Goal: Task Accomplishment & Management: Use online tool/utility

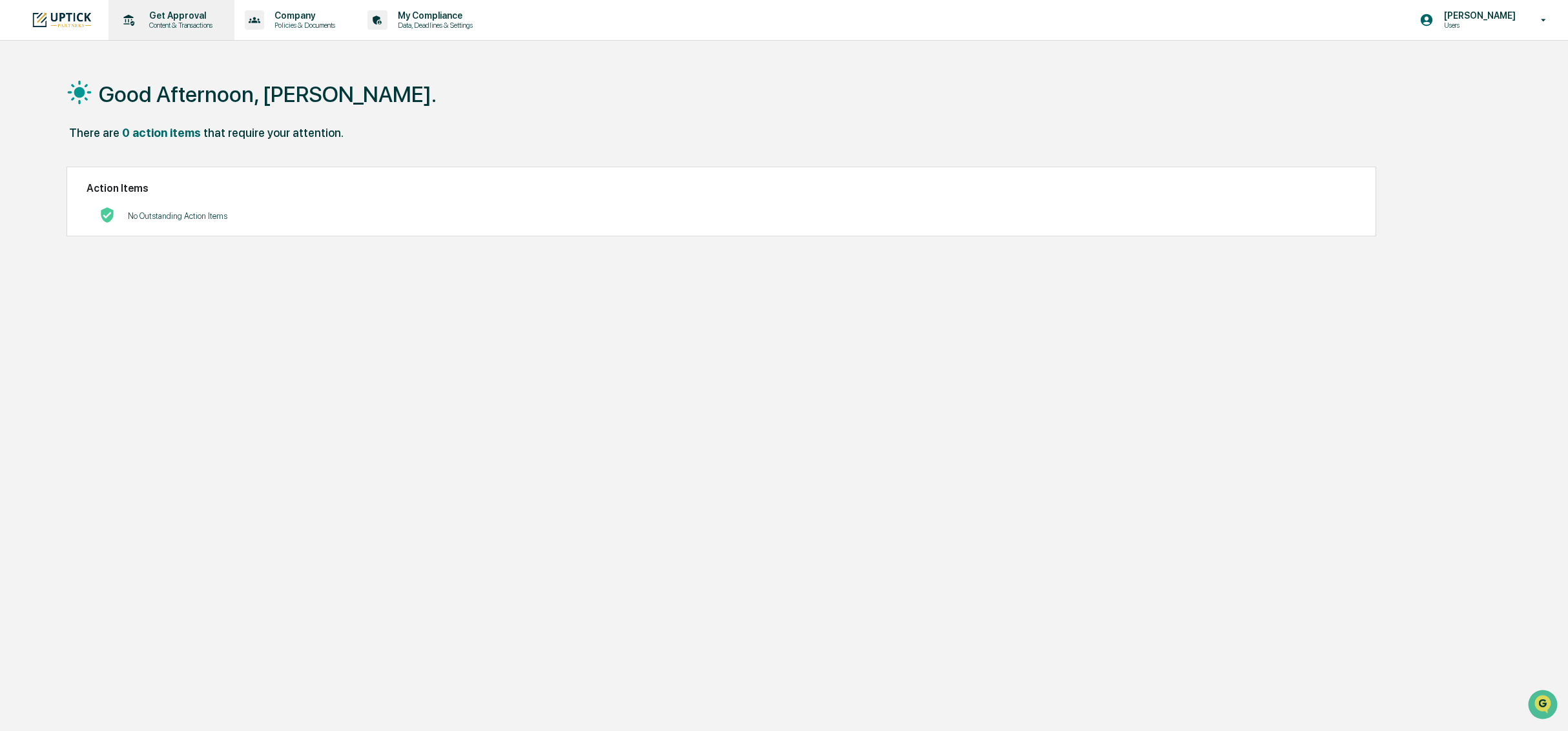
click at [215, 27] on p "Content & Transactions" at bounding box center [179, 25] width 80 height 9
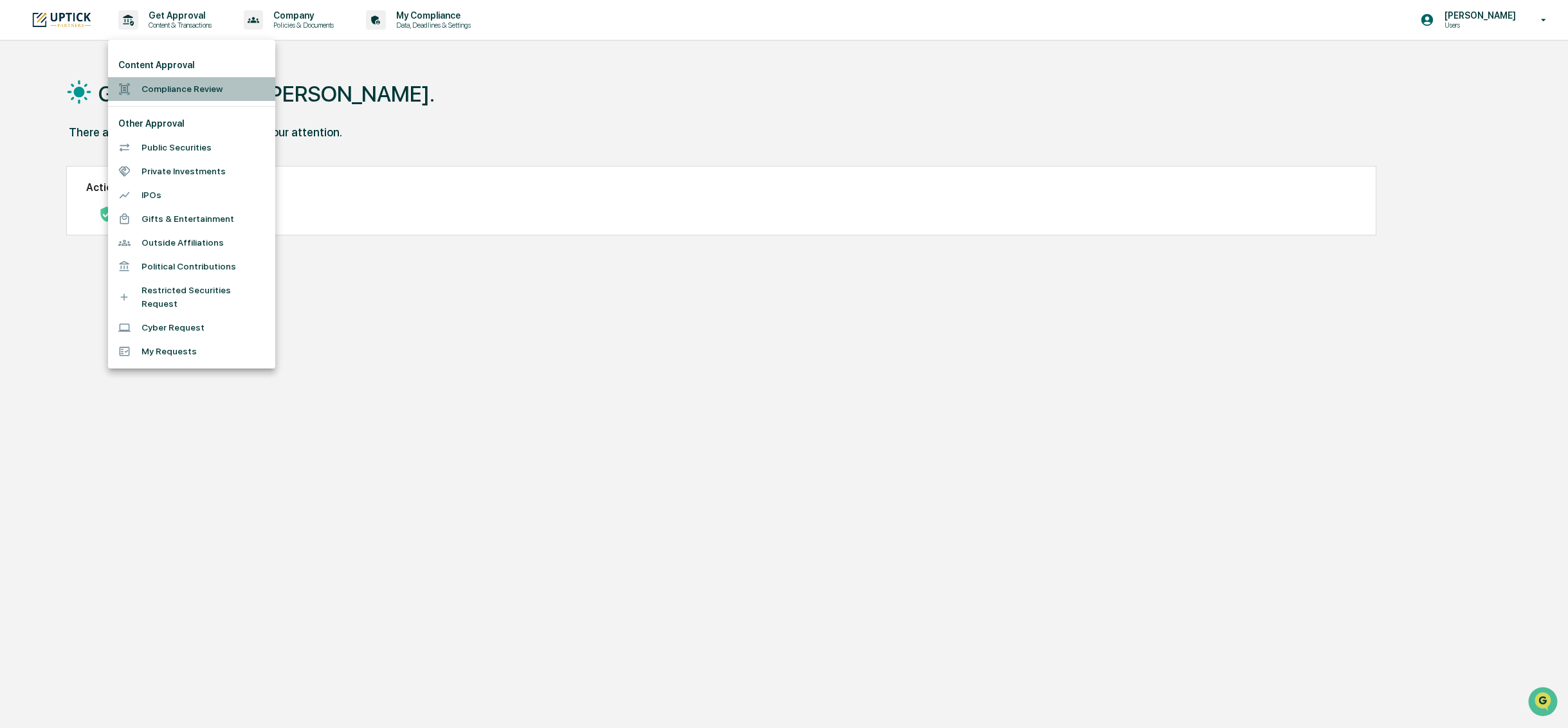
click at [229, 89] on li "Compliance Review" at bounding box center [191, 88] width 167 height 24
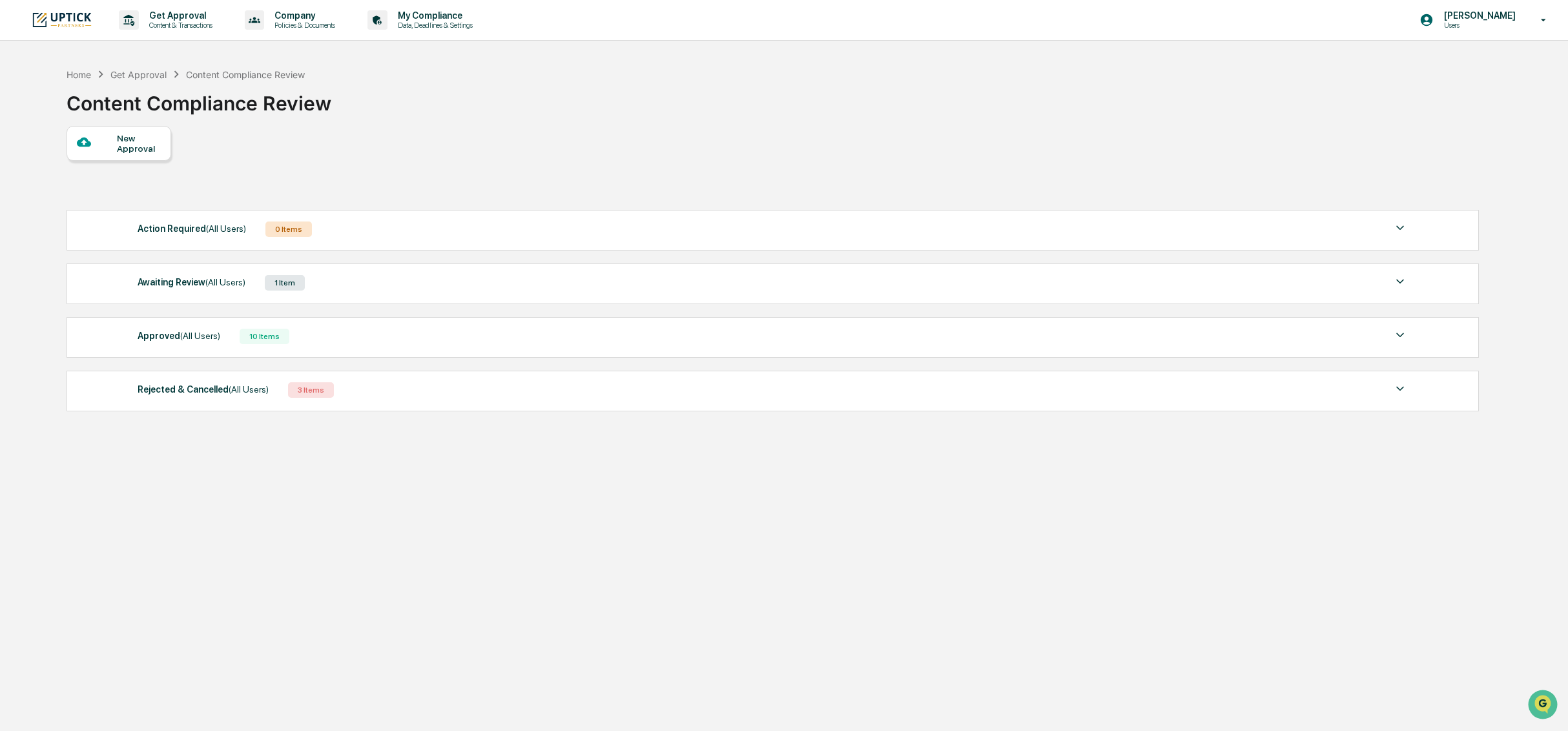
click at [300, 282] on div "1 Item" at bounding box center [285, 282] width 40 height 15
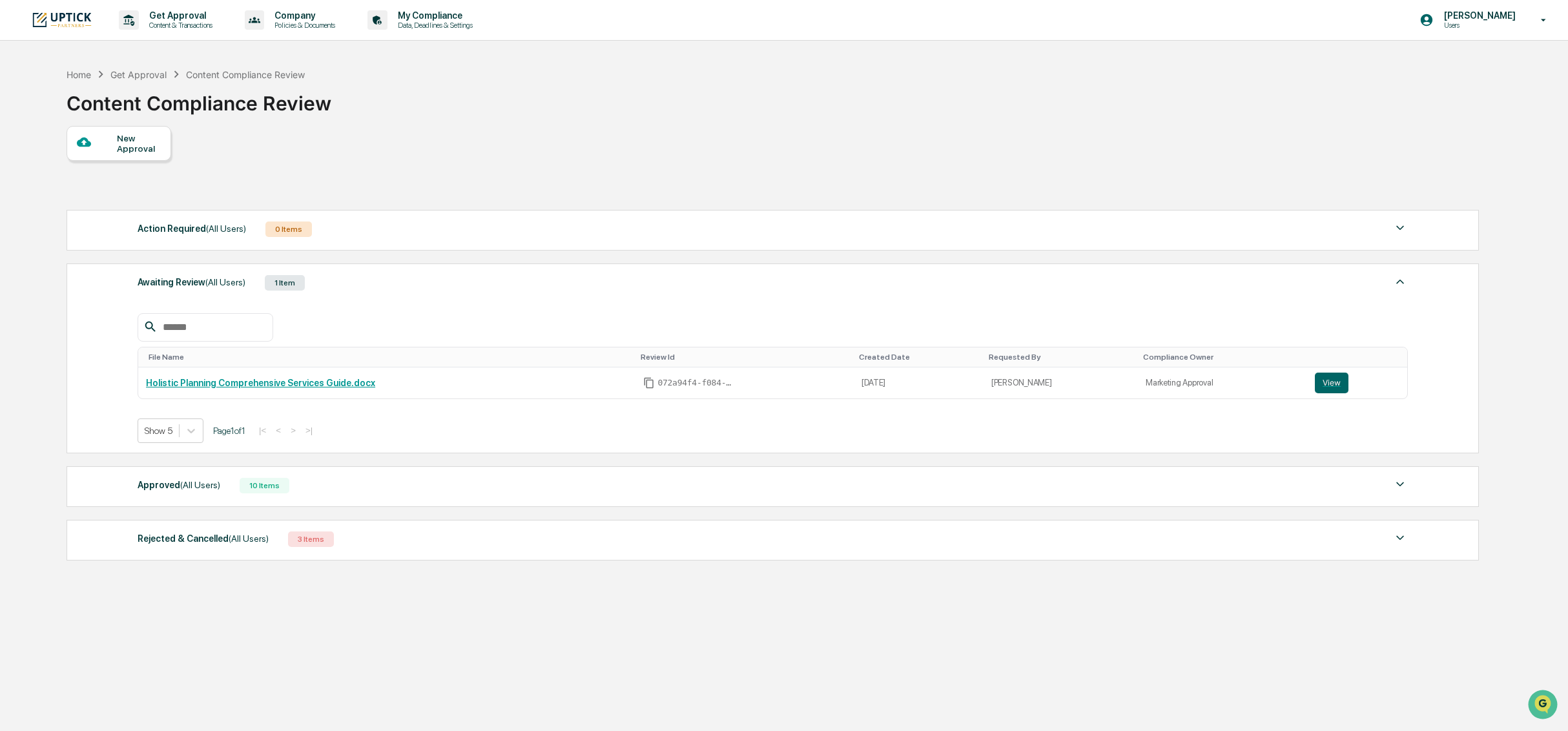
click at [300, 232] on div "0 Items" at bounding box center [288, 229] width 46 height 15
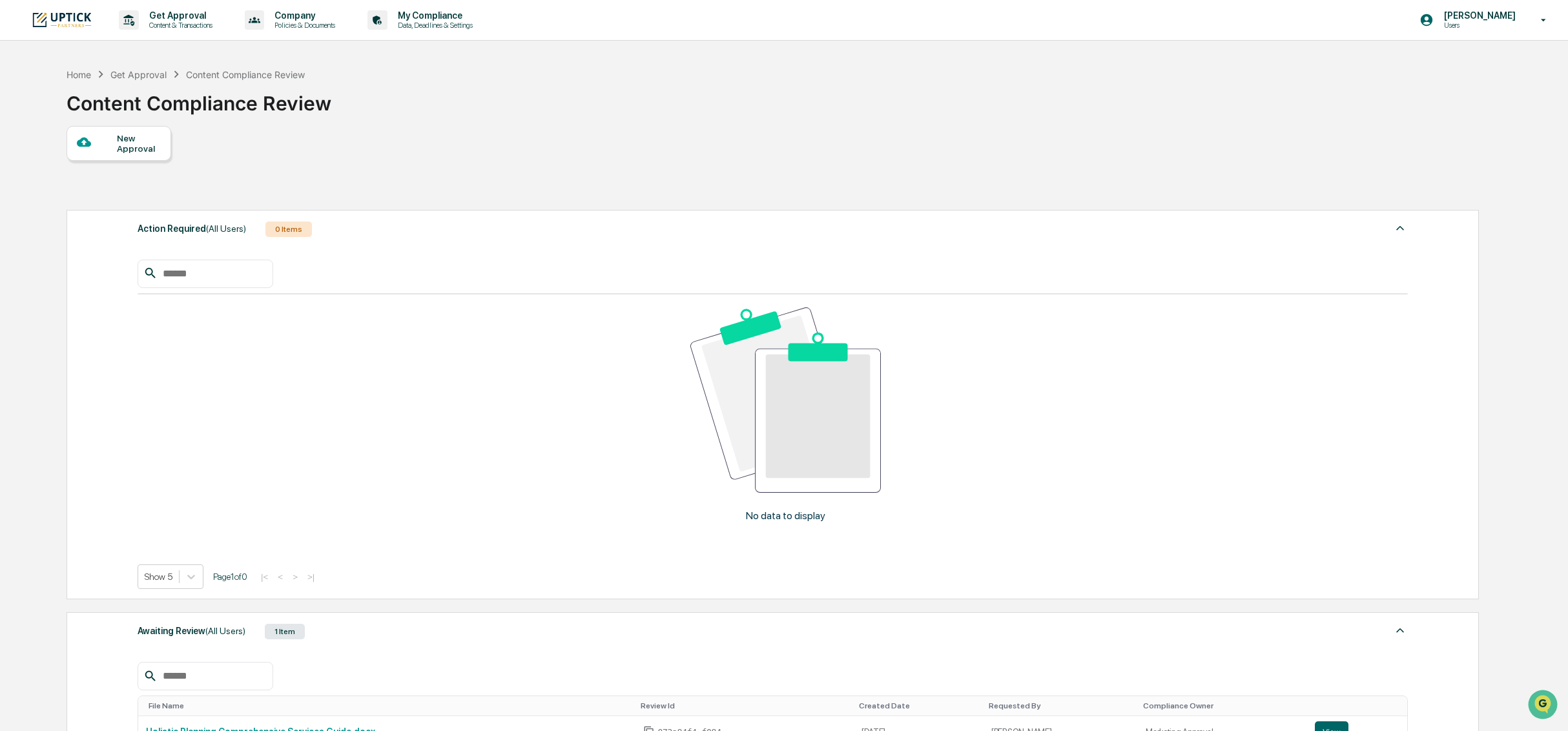
click at [300, 232] on div "0 Items" at bounding box center [288, 229] width 46 height 15
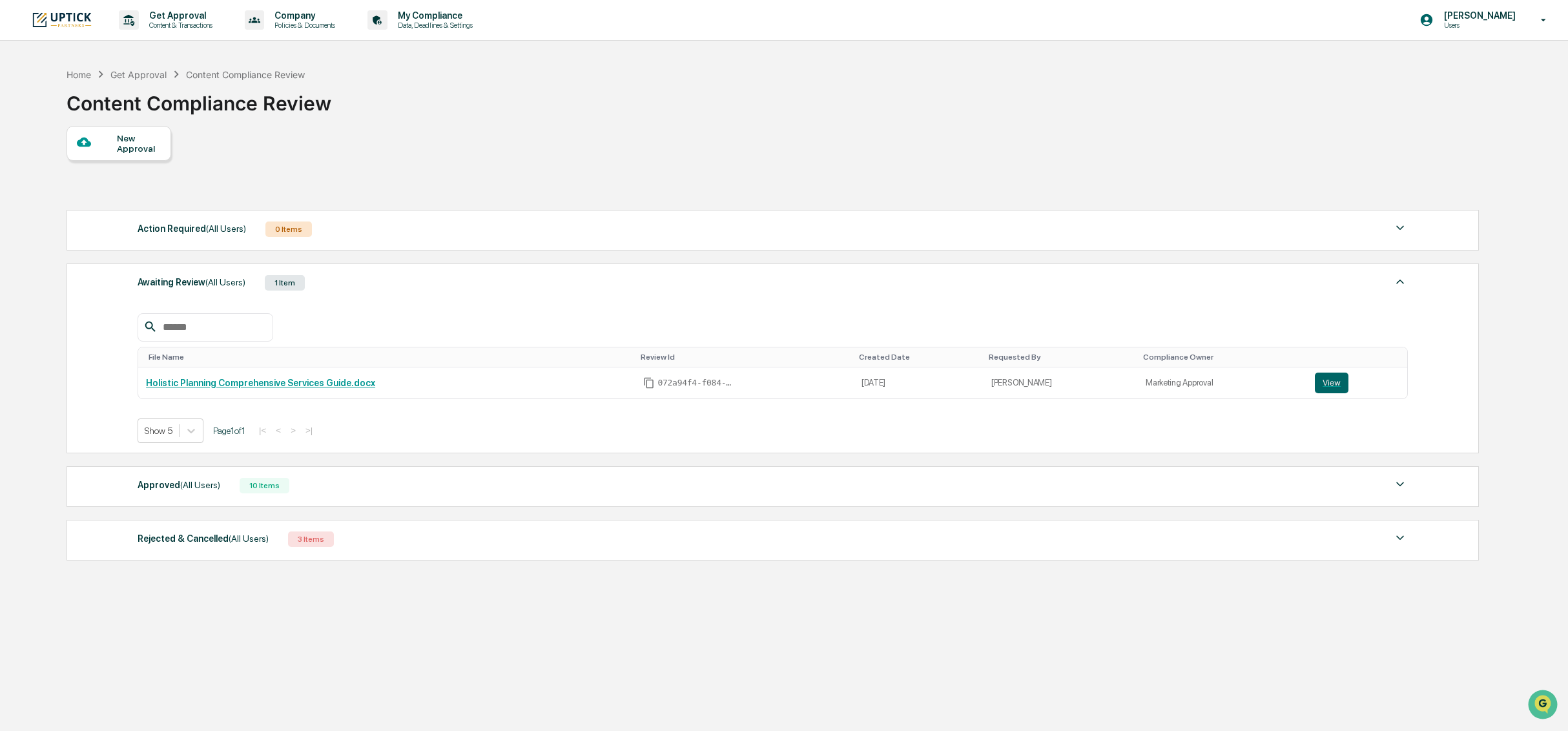
click at [100, 146] on div at bounding box center [98, 143] width 41 height 16
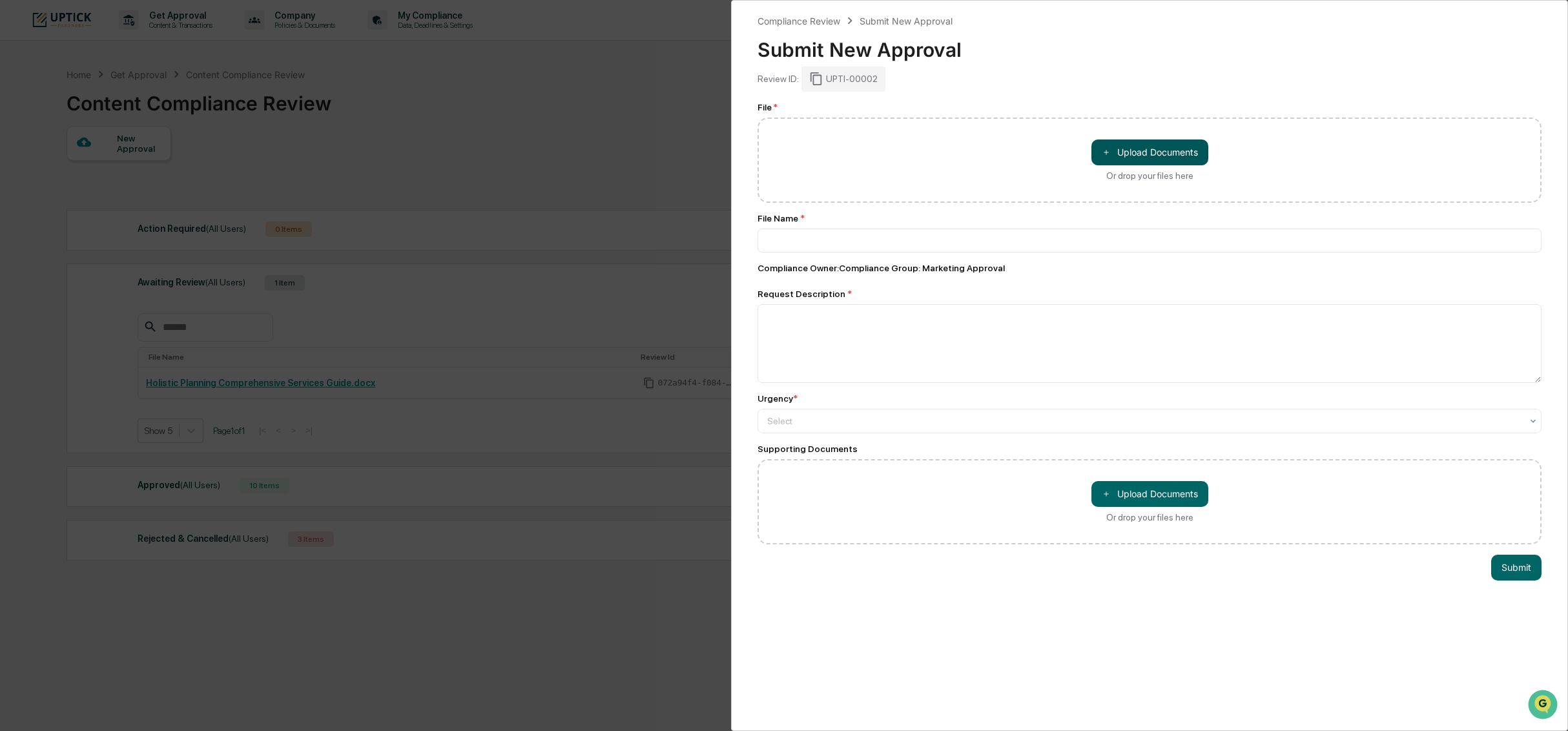
click at [1143, 153] on button "＋ Upload Documents" at bounding box center [1150, 152] width 117 height 26
type input "**********"
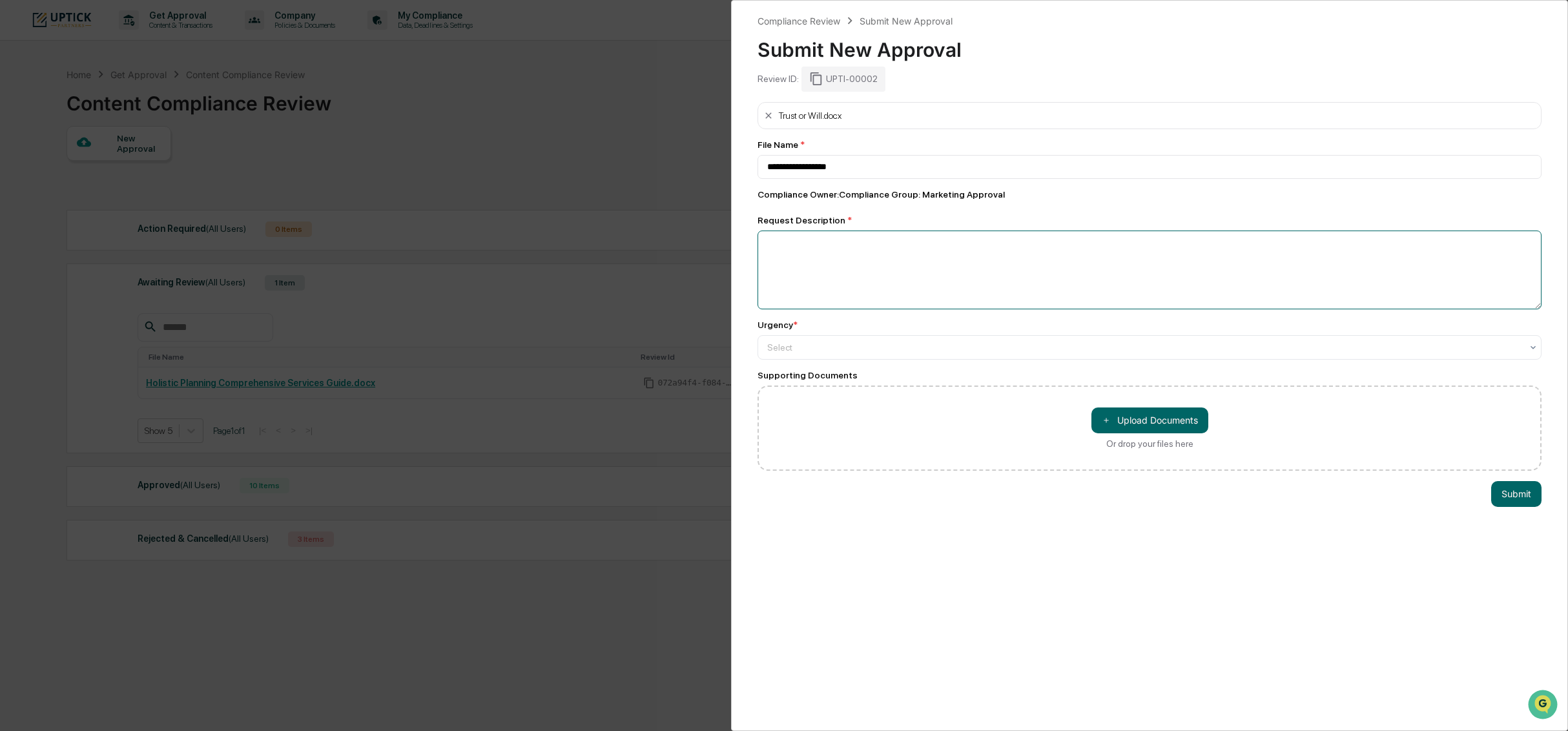
click at [994, 267] on textarea at bounding box center [1149, 269] width 784 height 79
type textarea "**********"
click at [1233, 346] on div at bounding box center [1143, 347] width 754 height 13
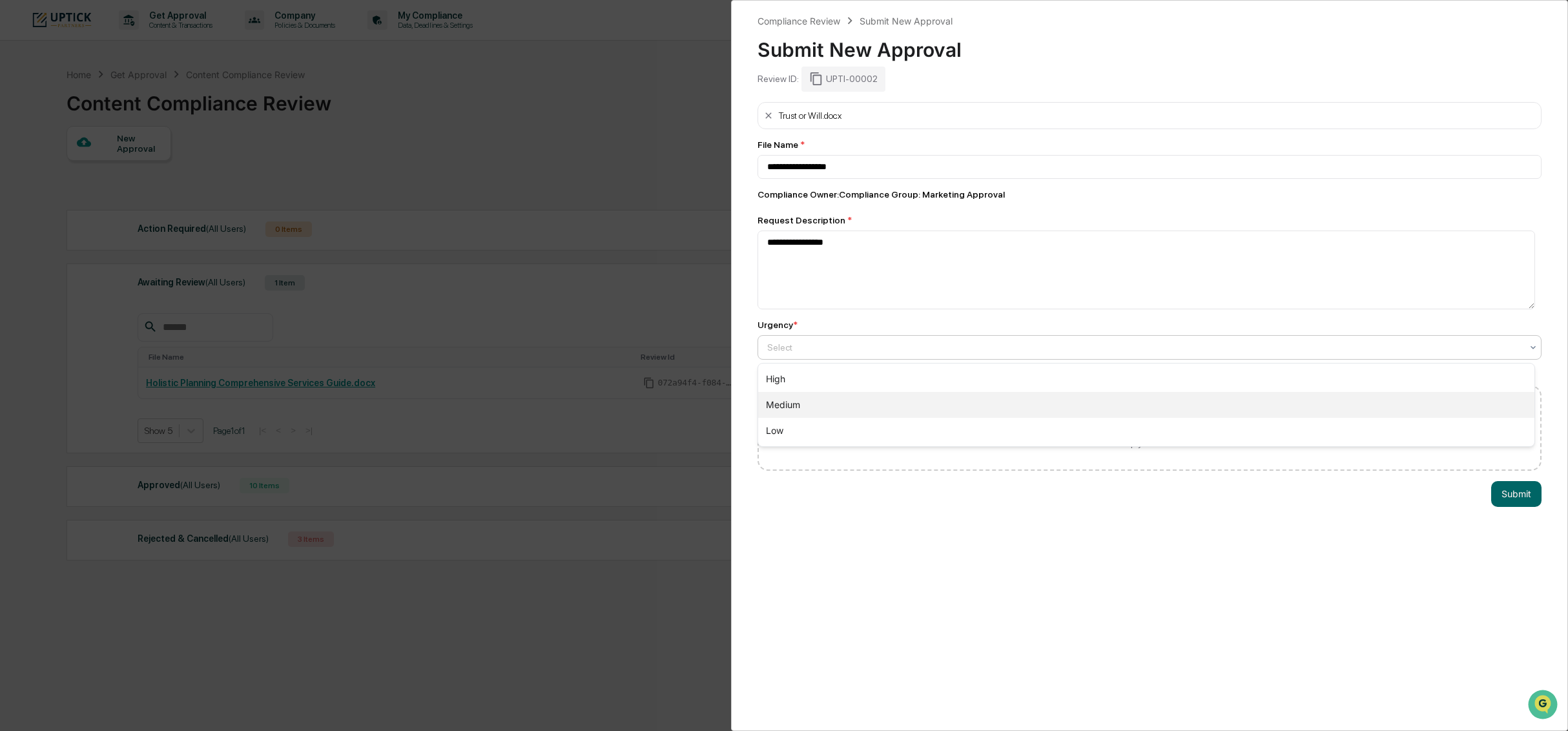
click at [1154, 405] on div "Medium" at bounding box center [1146, 404] width 776 height 26
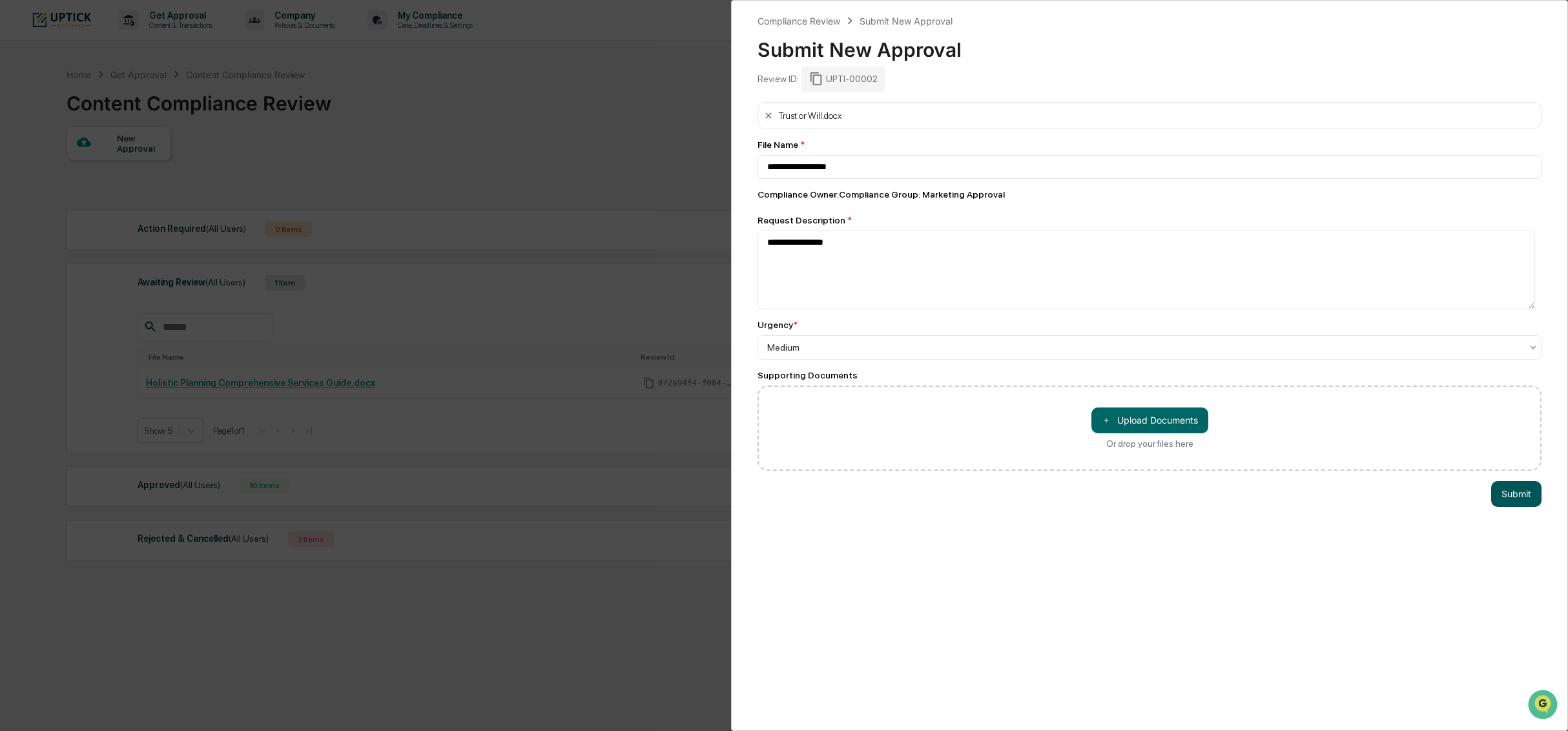
click at [1501, 498] on button "Submit" at bounding box center [1516, 494] width 51 height 26
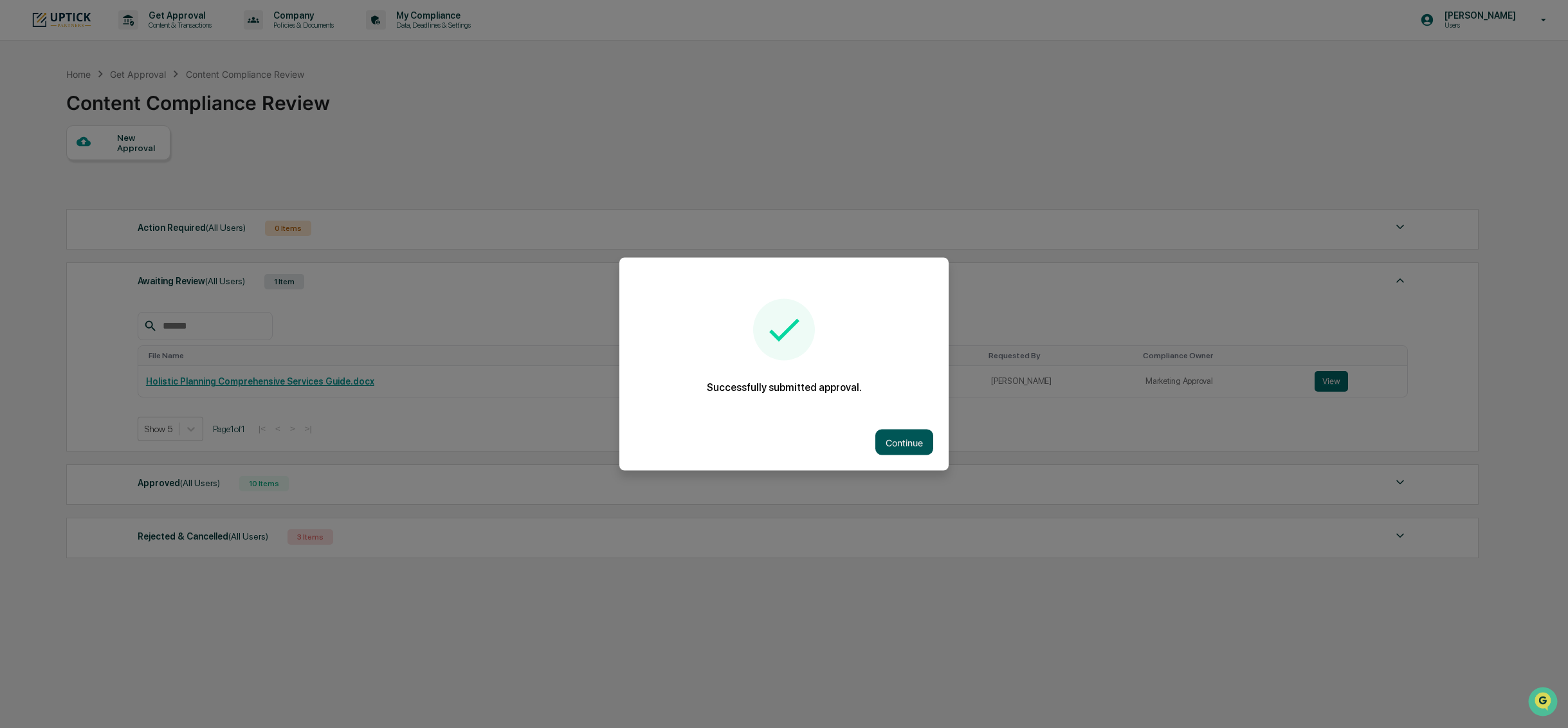
click at [920, 440] on button "Continue" at bounding box center [904, 442] width 58 height 26
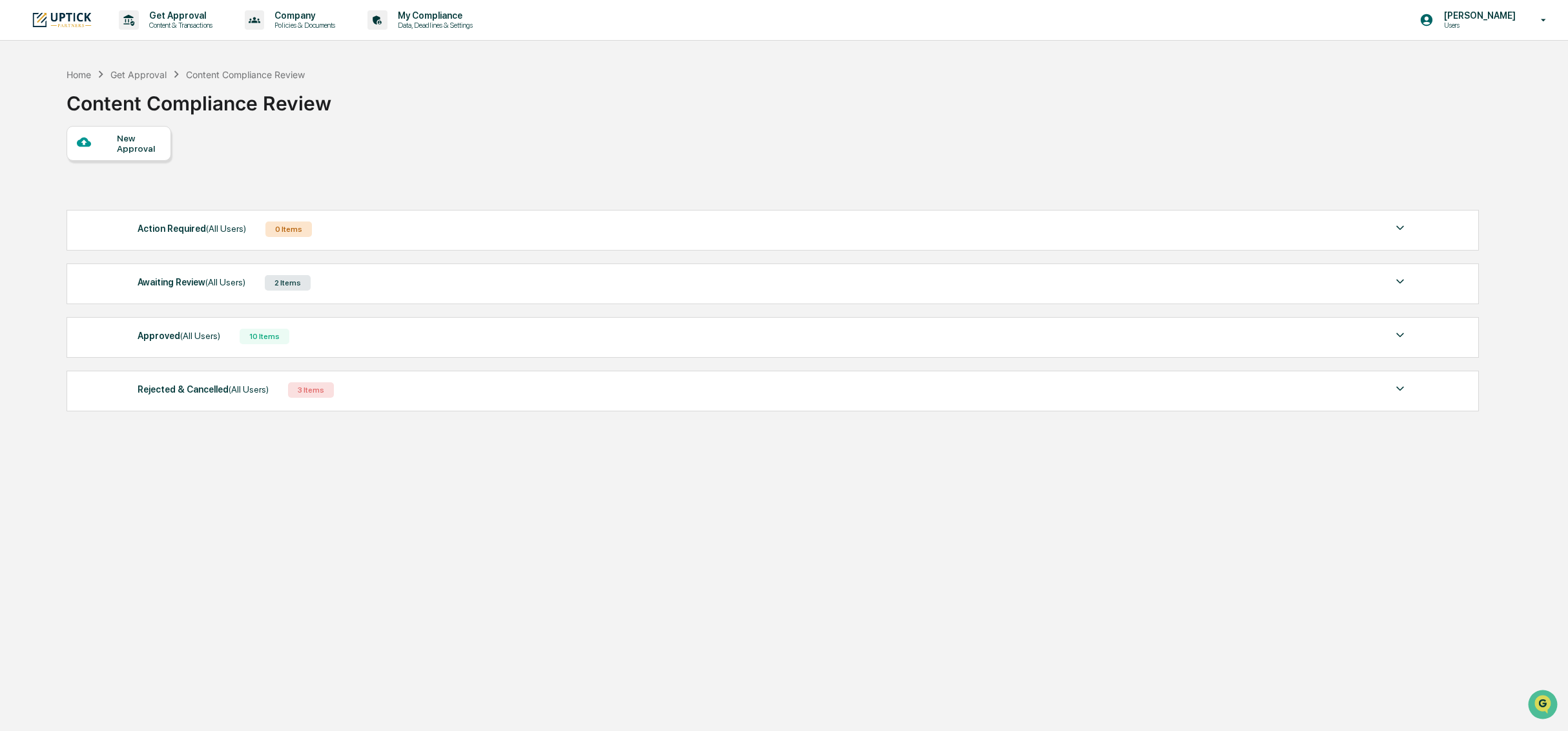
click at [714, 102] on div "Home Get Approval Content Compliance Review Content Compliance Review" at bounding box center [772, 93] width 1411 height 65
